Goal: Transaction & Acquisition: Purchase product/service

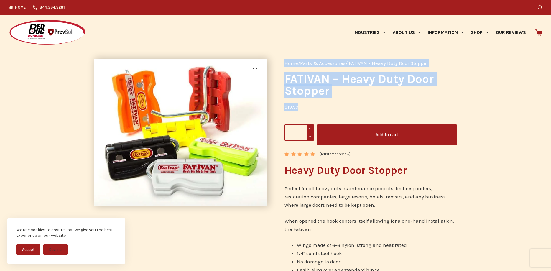
drag, startPoint x: 407, startPoint y: 172, endPoint x: 270, endPoint y: 167, distance: 137.2
click at [270, 167] on div "🔍 Home / Parts & Accessories / FATIVAN – Heavy Duty Door Stopper FATIVAN – Heav…" at bounding box center [275, 182] width 380 height 264
drag, startPoint x: 306, startPoint y: 170, endPoint x: 358, endPoint y: 174, distance: 52.6
click at [307, 171] on h2 "Heavy Duty Door Stopper" at bounding box center [370, 171] width 172 height 16
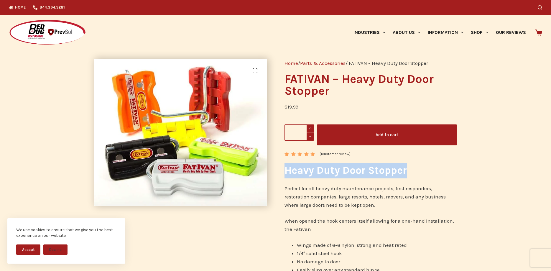
drag, startPoint x: 403, startPoint y: 171, endPoint x: 286, endPoint y: 171, distance: 117.3
click at [286, 171] on h2 "Heavy Duty Door Stopper" at bounding box center [370, 171] width 172 height 16
copy h2 "Heavy Duty Door Stopper"
click at [311, 127] on span at bounding box center [309, 128] width 7 height 8
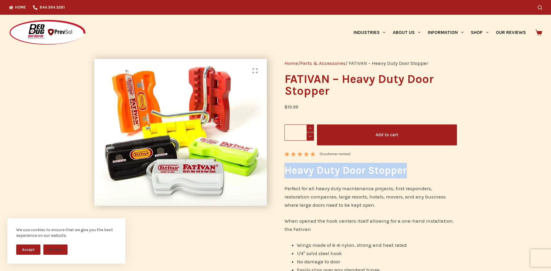
click at [311, 127] on span at bounding box center [309, 128] width 7 height 8
type input "*"
click at [369, 131] on button "Add to cart" at bounding box center [387, 134] width 140 height 21
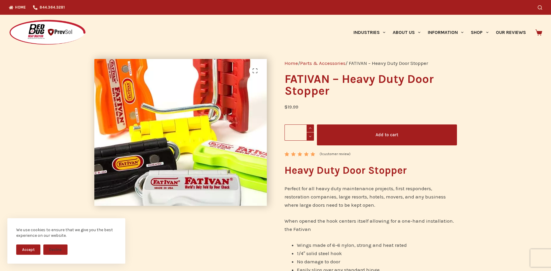
click at [177, 129] on img at bounding box center [182, 133] width 236 height 201
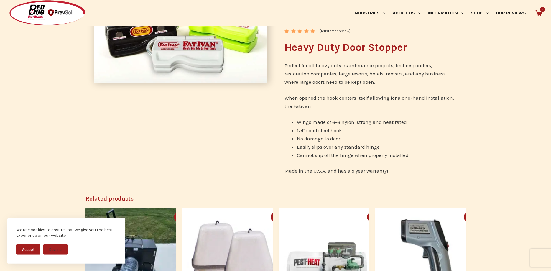
scroll to position [180, 0]
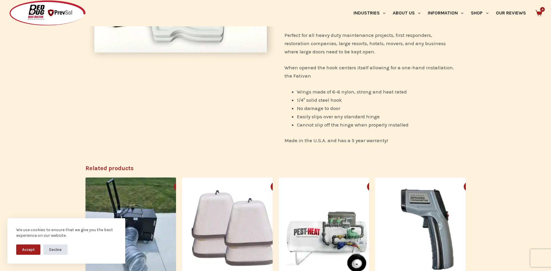
click at [58, 251] on button "Decline" at bounding box center [55, 249] width 24 height 10
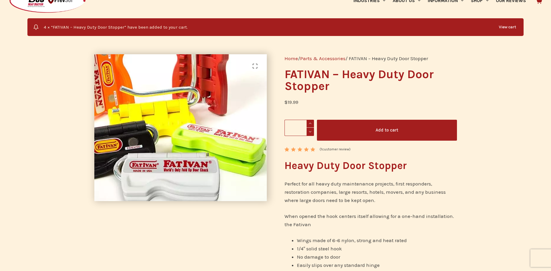
scroll to position [0, 0]
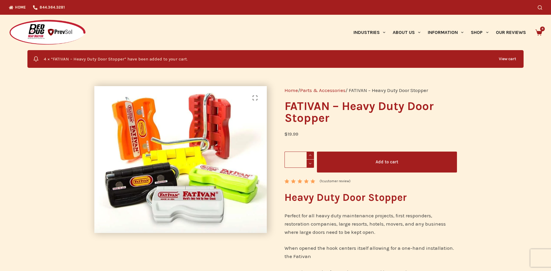
click at [536, 32] on icon at bounding box center [538, 32] width 7 height 7
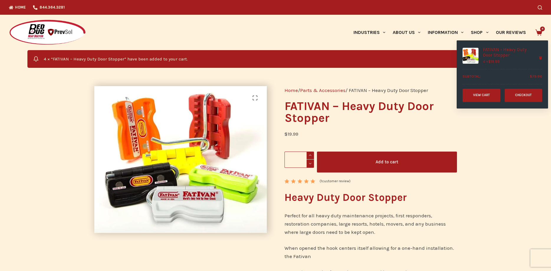
click at [488, 102] on link "View cart" at bounding box center [481, 95] width 38 height 13
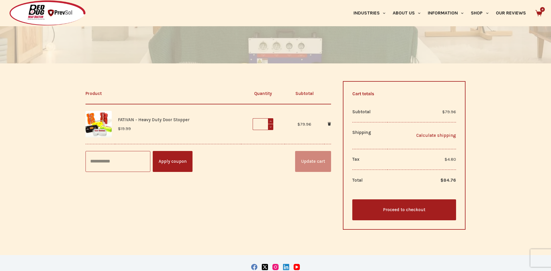
click at [440, 137] on link "Calculate shipping" at bounding box center [423, 135] width 66 height 7
select select "**"
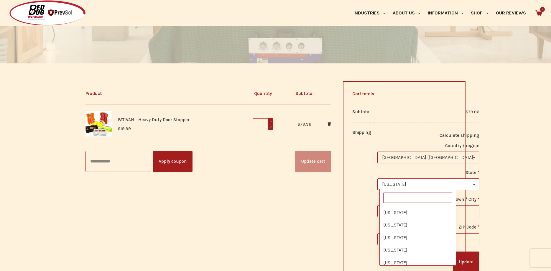
click at [420, 186] on span "Michigan" at bounding box center [428, 184] width 101 height 11
click at [414, 197] on input "text" at bounding box center [417, 197] width 69 height 10
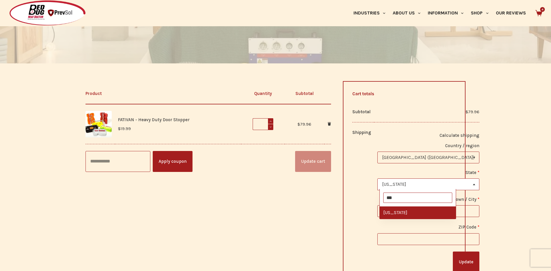
type input "***"
select select "**"
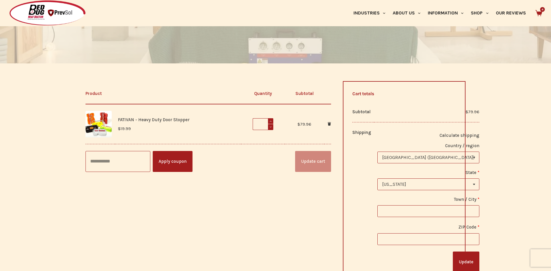
click at [439, 212] on input "Town / City *" at bounding box center [428, 211] width 102 height 12
type input "**********"
click at [401, 238] on input "ZIP Code *" at bounding box center [428, 239] width 102 height 12
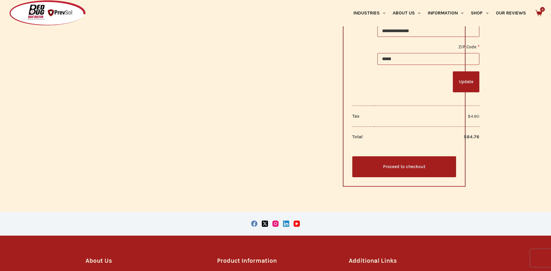
scroll to position [270, 0]
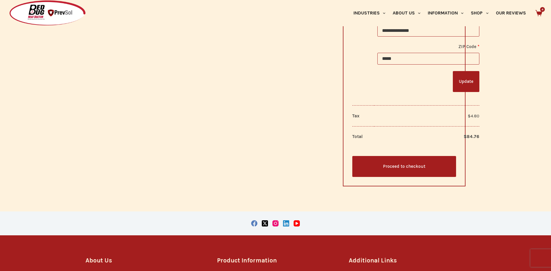
type input "*****"
click at [453, 85] on button "Update" at bounding box center [466, 81] width 27 height 21
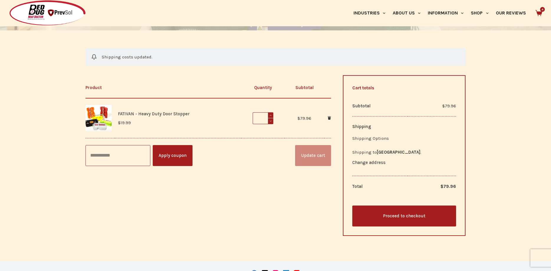
scroll to position [164, 0]
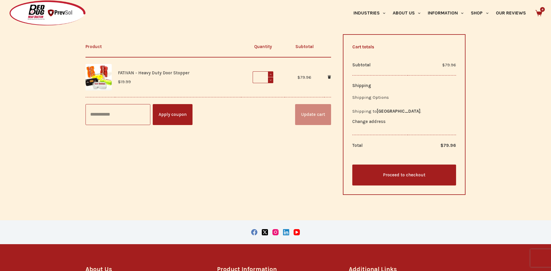
click at [426, 178] on link "Proceed to checkout" at bounding box center [404, 174] width 104 height 21
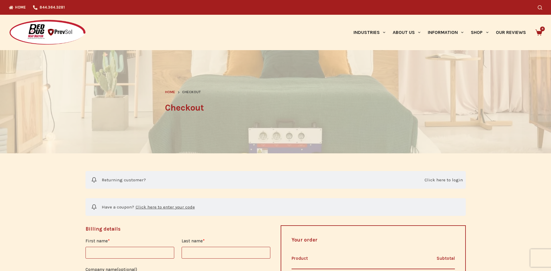
select select "**"
